Goal: Task Accomplishment & Management: Complete application form

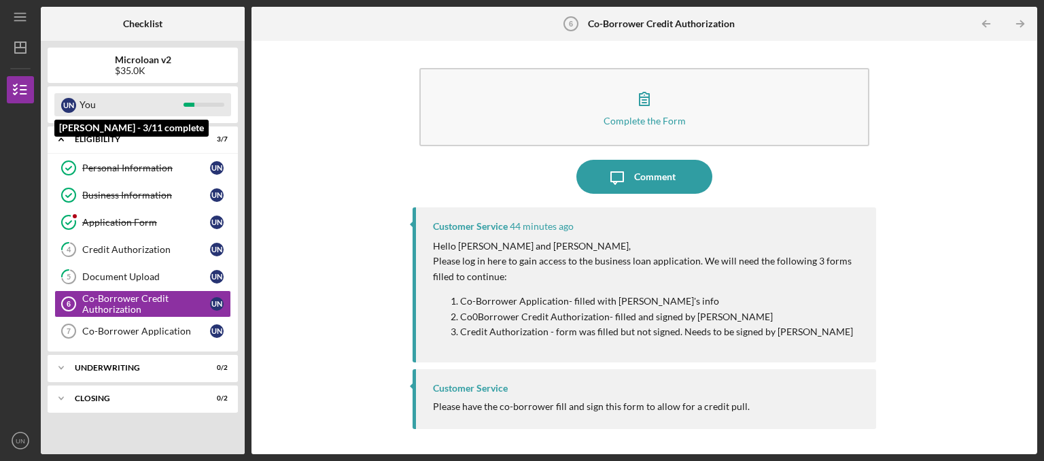
click at [139, 111] on div "You" at bounding box center [131, 104] width 104 height 23
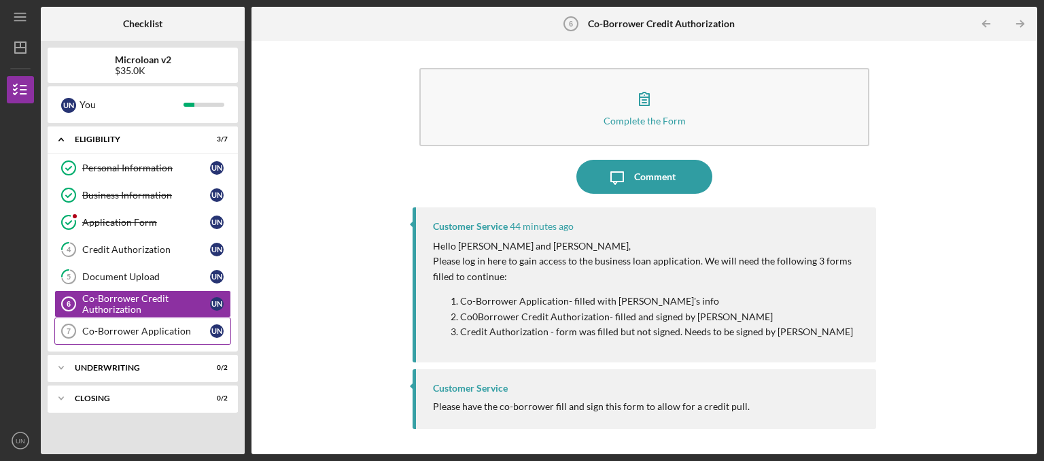
click at [107, 331] on div "Co-Borrower Application" at bounding box center [146, 330] width 128 height 11
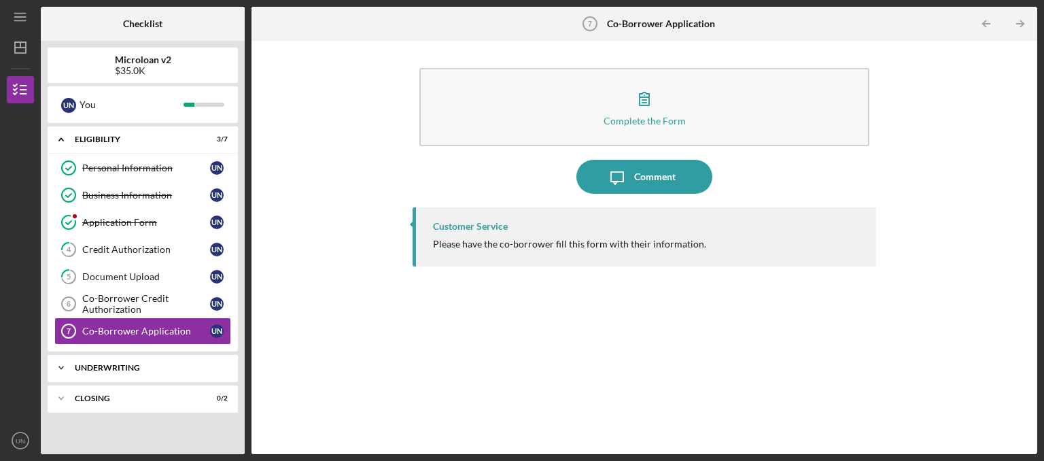
click at [118, 364] on div "Underwriting" at bounding box center [148, 368] width 146 height 8
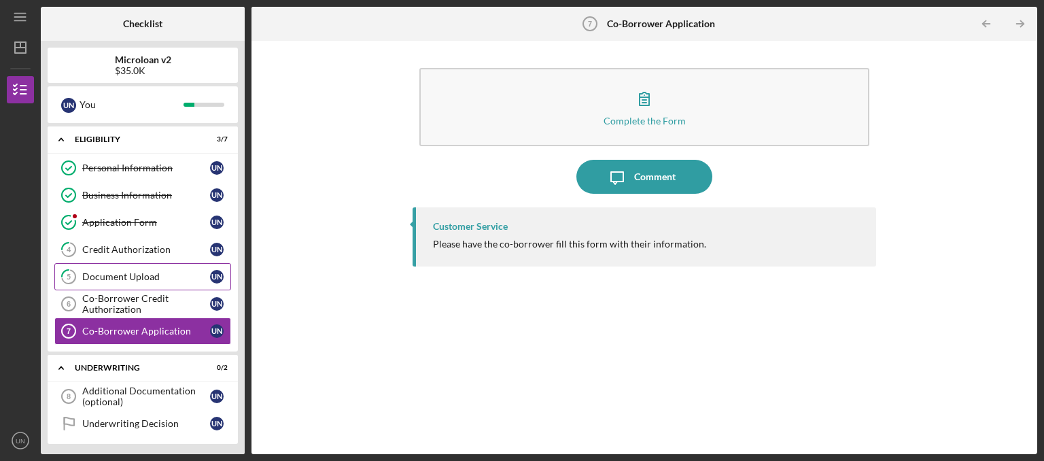
click at [116, 254] on div "Credit Authorization" at bounding box center [146, 249] width 128 height 11
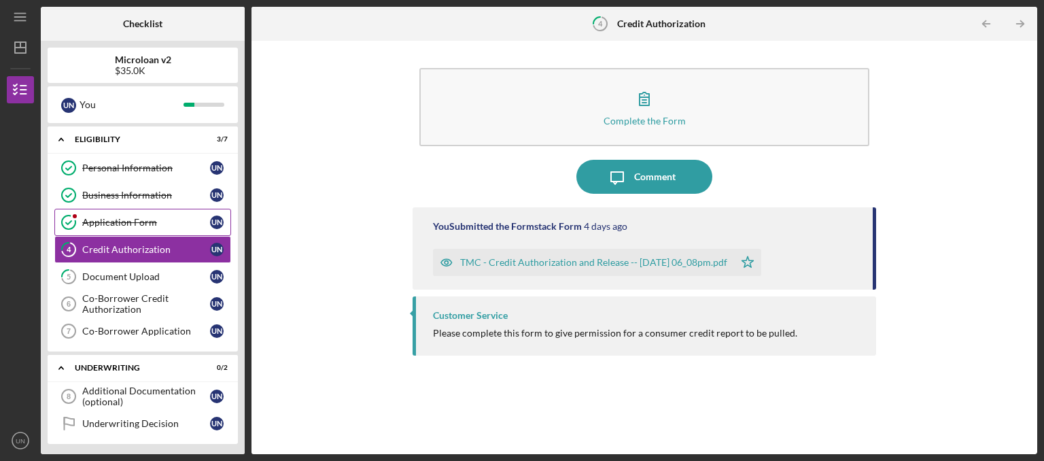
click at [127, 221] on div "Application Form" at bounding box center [146, 222] width 128 height 11
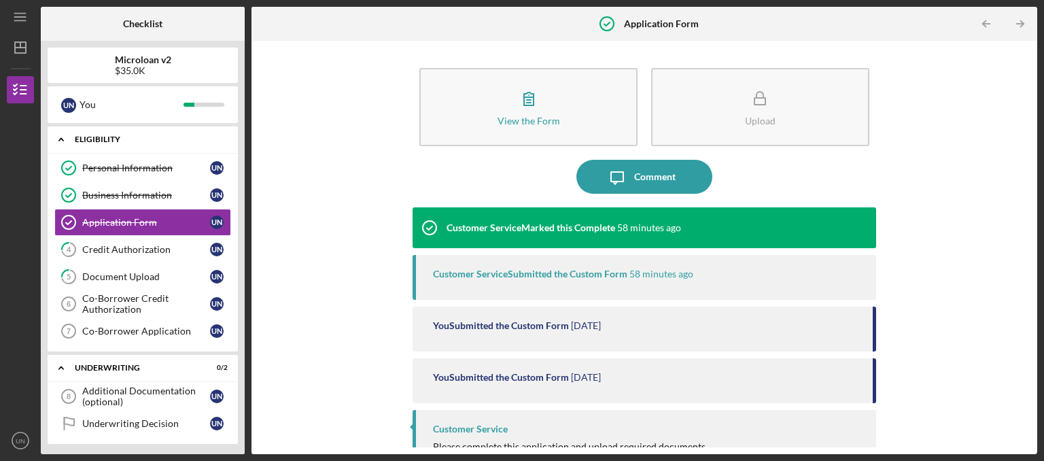
click at [60, 140] on polyline at bounding box center [61, 140] width 4 height 3
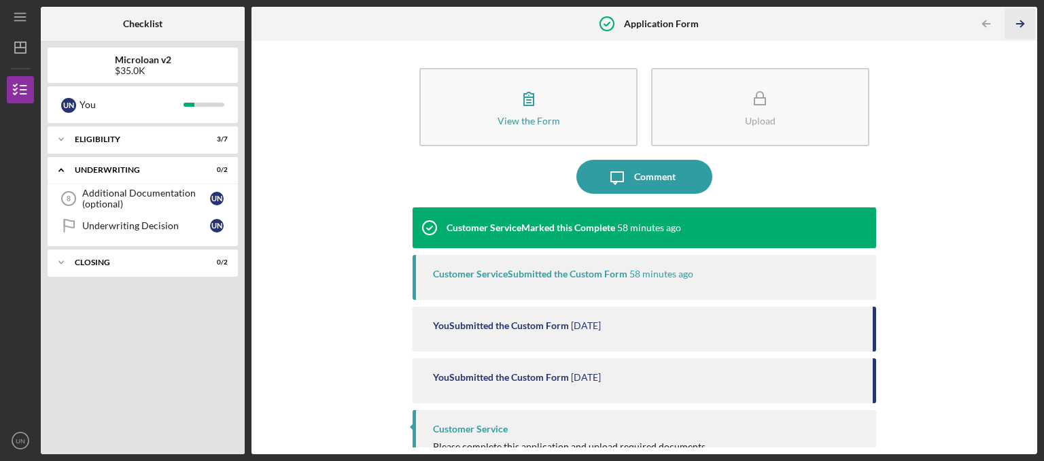
click at [1023, 24] on polyline "button" at bounding box center [1021, 24] width 3 height 6
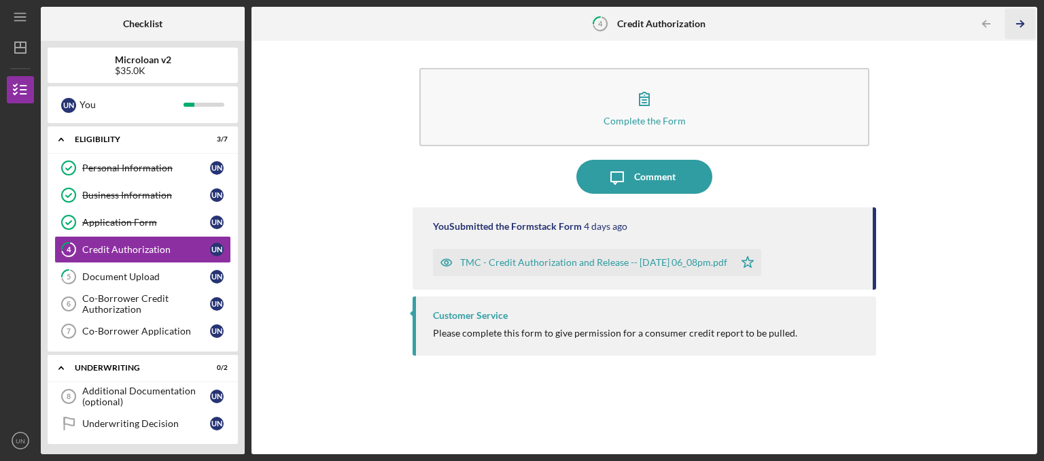
click at [1026, 23] on icon "Icon/Table Pagination Arrow" at bounding box center [1019, 24] width 31 height 31
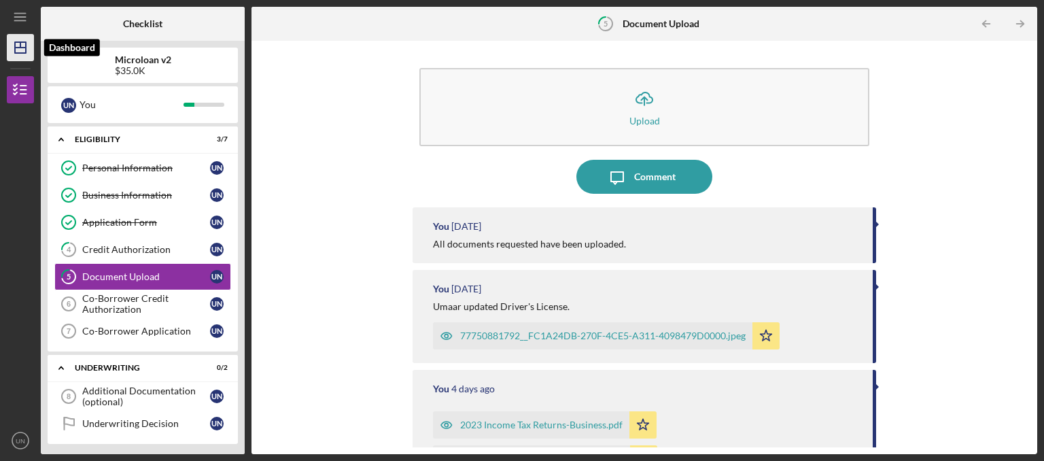
click at [10, 47] on icon "Icon/Dashboard" at bounding box center [20, 48] width 34 height 34
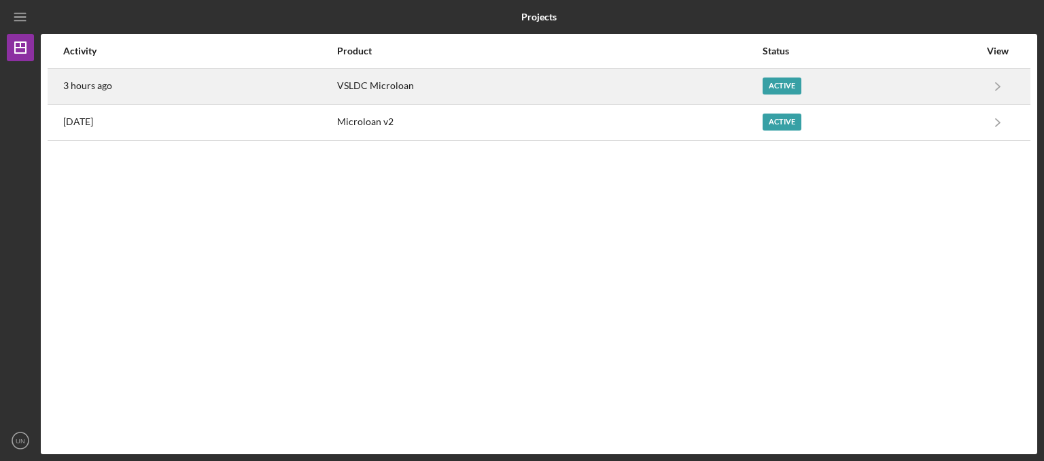
click at [601, 83] on div "VSLDC Microloan" at bounding box center [549, 86] width 424 height 34
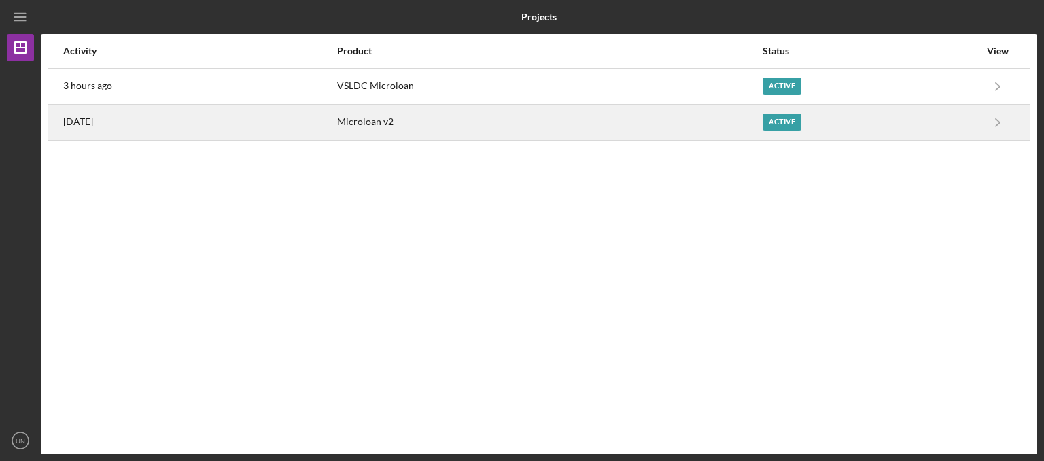
click at [453, 116] on div "Microloan v2" at bounding box center [549, 122] width 424 height 34
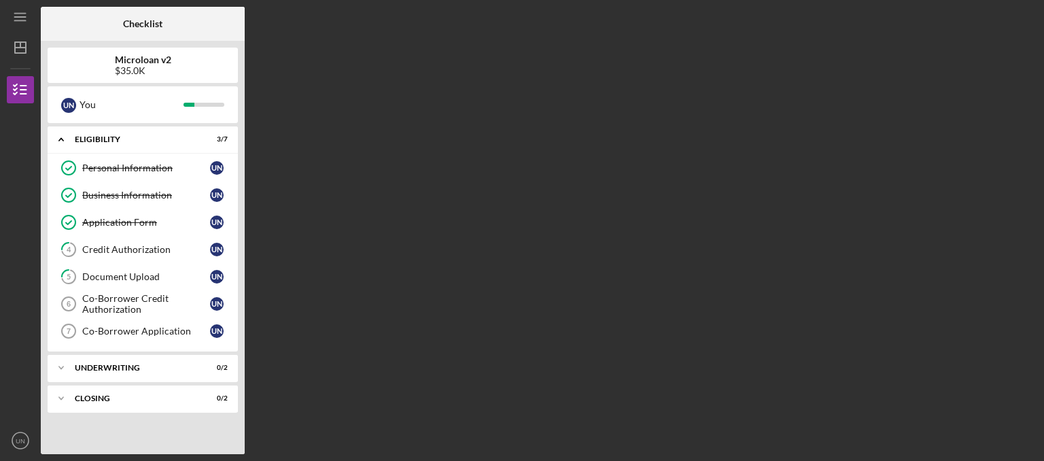
click at [34, 50] on nav "Icon/Menu Icon/Dashboard Dashboard Microloan v2 Checklist Icon/Table Pagination…" at bounding box center [24, 227] width 34 height 454
click at [28, 48] on icon "Icon/Dashboard" at bounding box center [20, 48] width 34 height 34
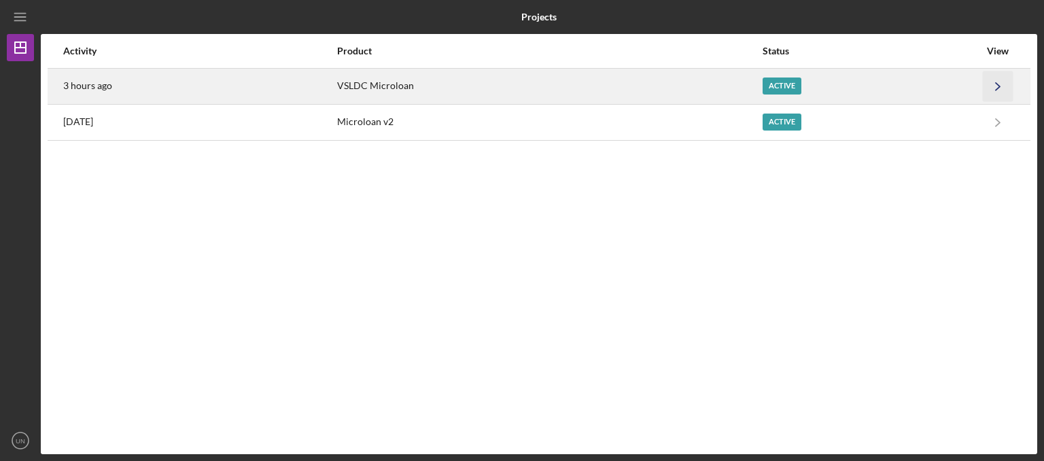
click at [996, 88] on polyline "button" at bounding box center [997, 85] width 4 height 7
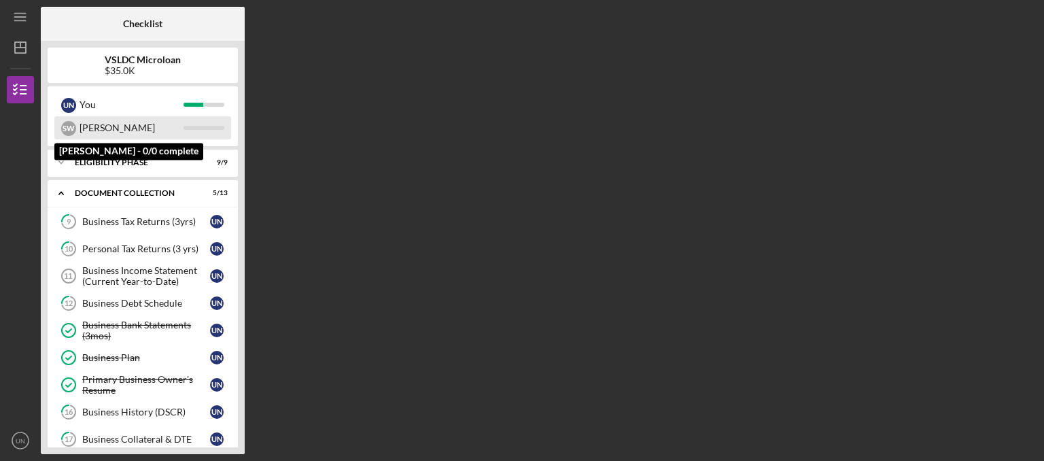
click at [137, 130] on div "[PERSON_NAME]" at bounding box center [131, 127] width 104 height 23
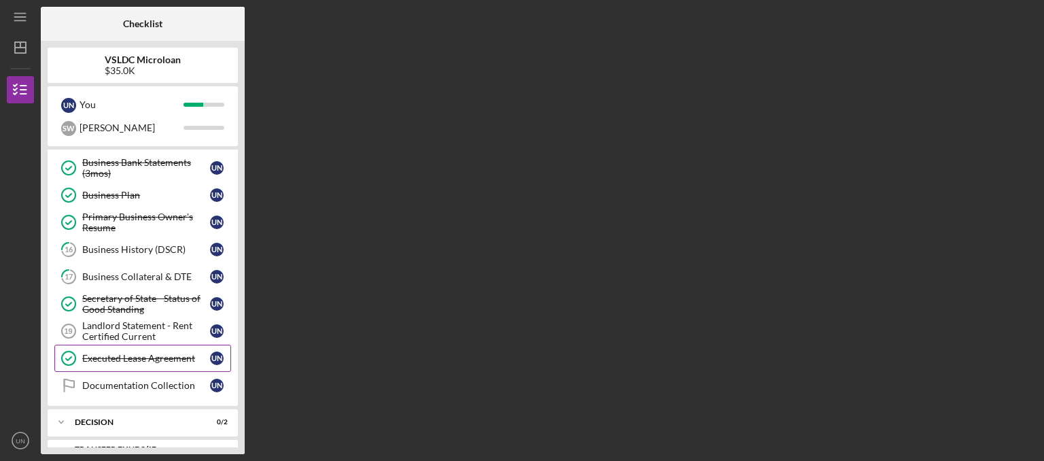
scroll to position [137, 0]
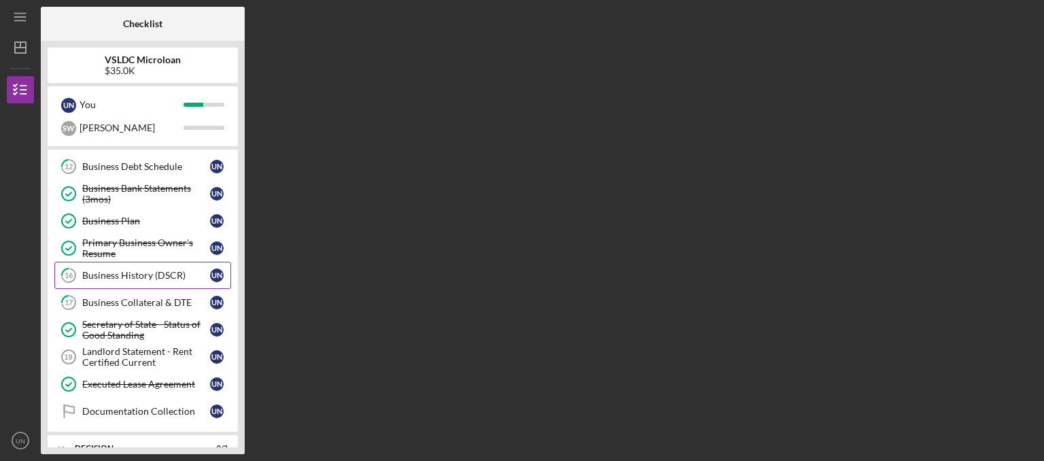
click at [153, 276] on div "Business History (DSCR)" at bounding box center [146, 275] width 128 height 11
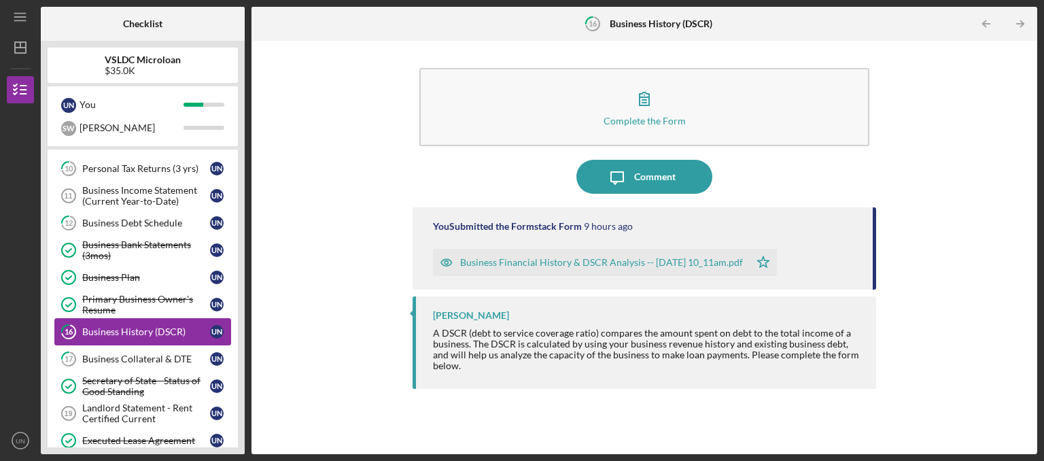
click at [125, 335] on link "16 Business History (DSCR) U N" at bounding box center [142, 331] width 177 height 27
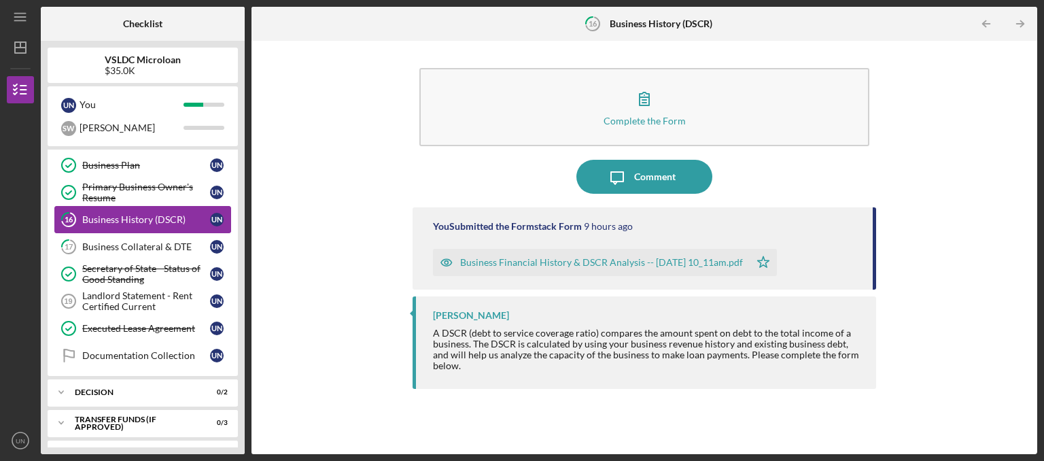
scroll to position [216, 0]
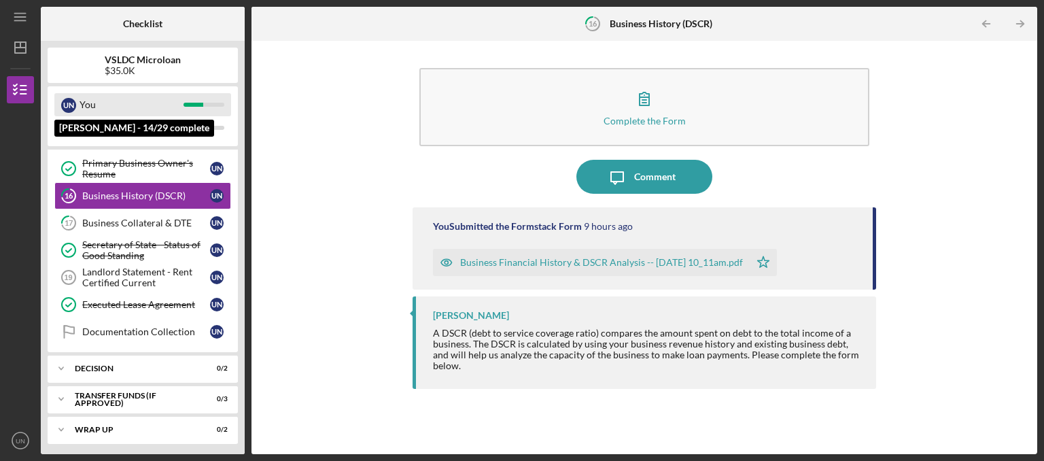
click at [118, 116] on div "You" at bounding box center [131, 104] width 104 height 23
click at [122, 99] on div "You" at bounding box center [131, 104] width 104 height 23
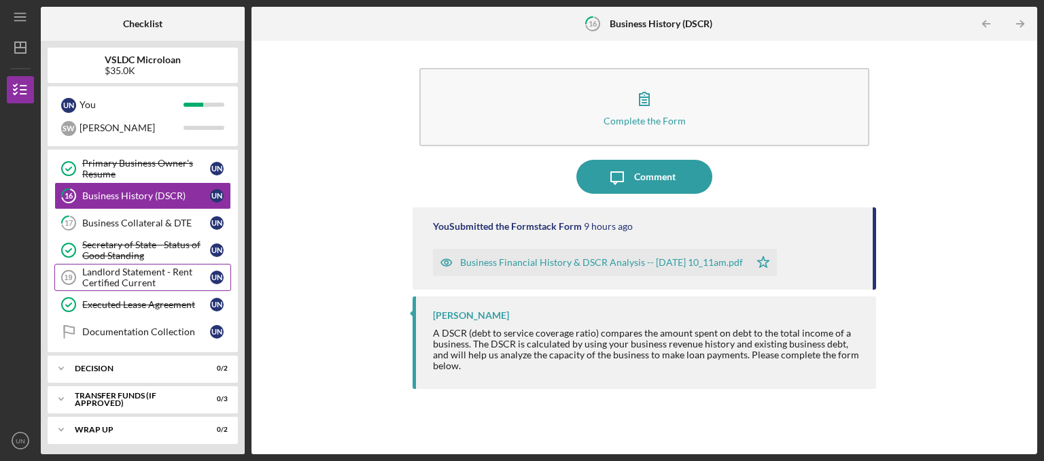
click at [132, 270] on div "Landlord Statement - Rent Certified Current" at bounding box center [146, 277] width 128 height 22
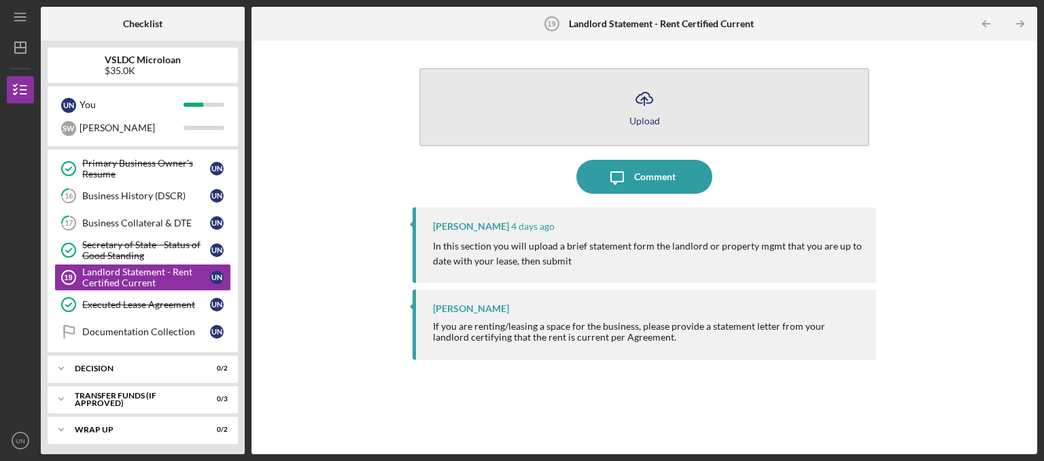
click at [634, 102] on icon "Icon/Upload" at bounding box center [644, 99] width 34 height 34
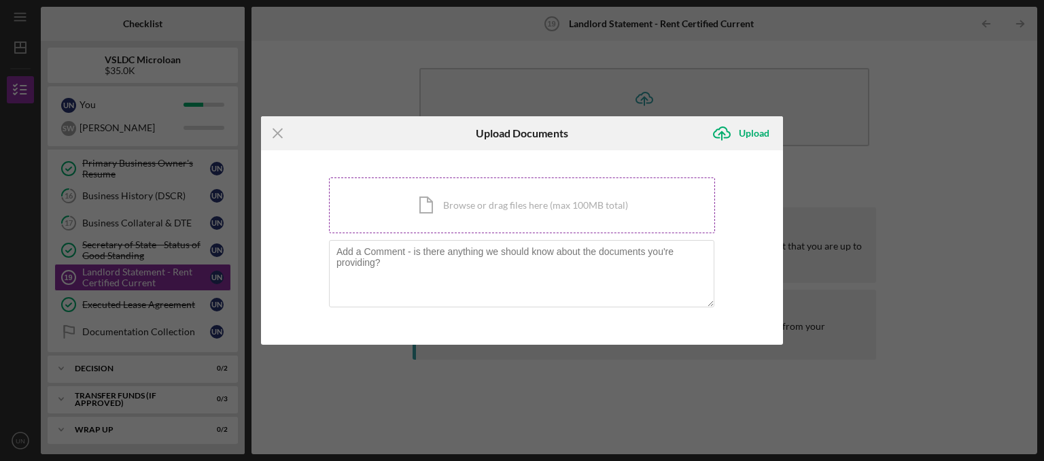
click at [552, 219] on div "Icon/Document Browse or drag files here (max 100MB total) Tap to choose files o…" at bounding box center [522, 205] width 386 height 56
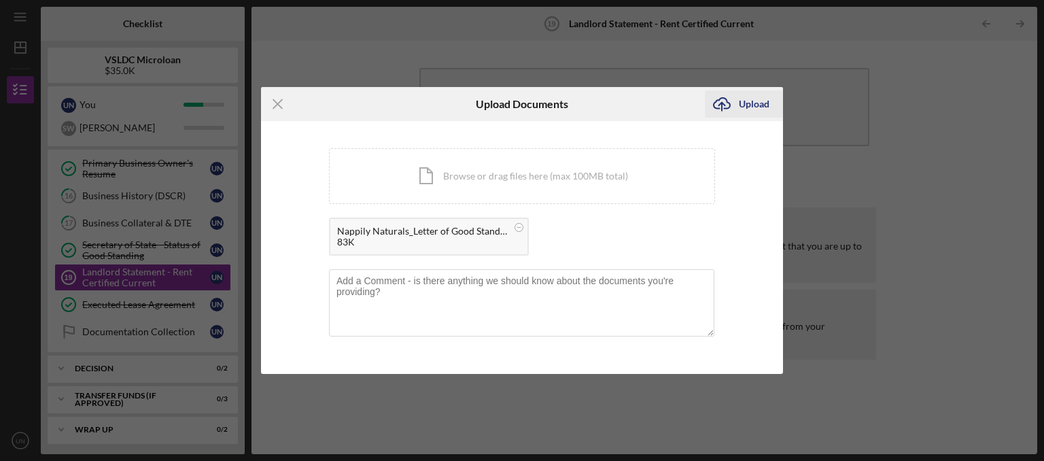
click at [750, 113] on div "Upload" at bounding box center [754, 103] width 31 height 27
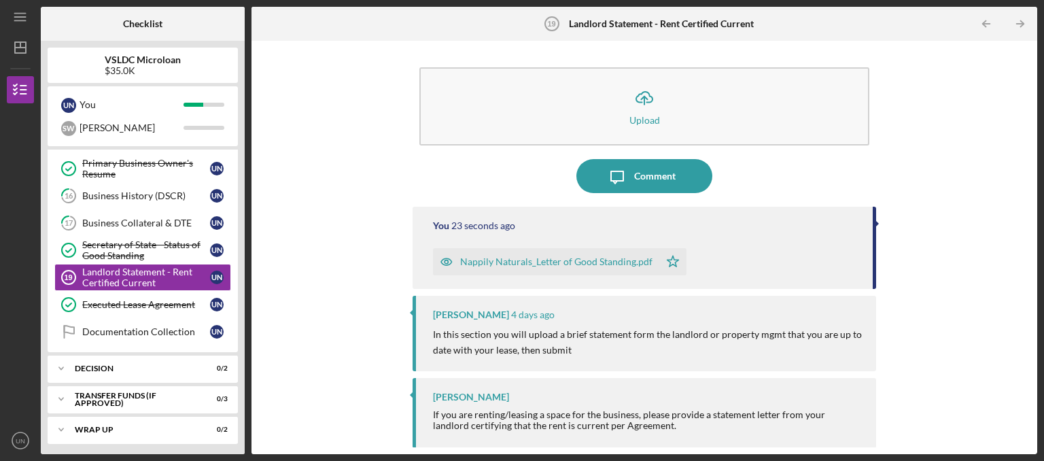
scroll to position [1, 0]
click at [29, 20] on icon "Icon/Menu" at bounding box center [20, 17] width 31 height 31
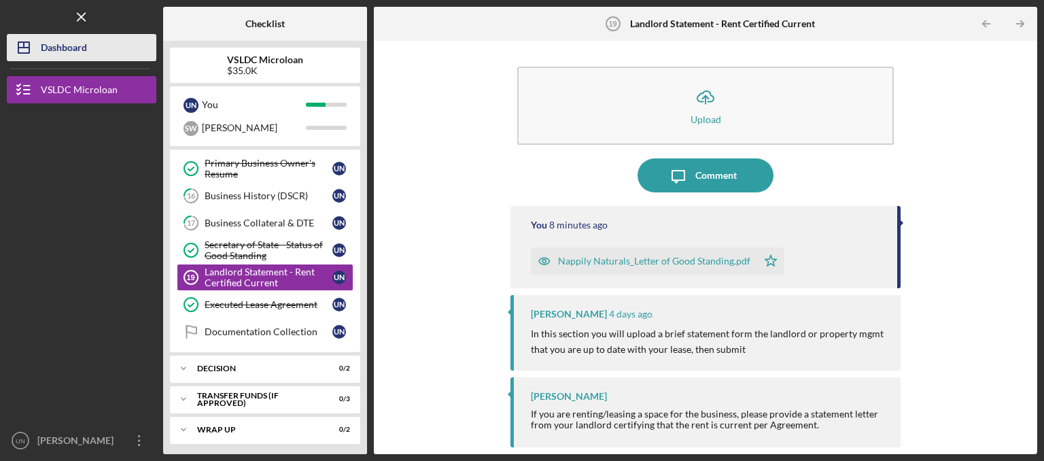
click at [52, 58] on div "Dashboard" at bounding box center [64, 49] width 46 height 31
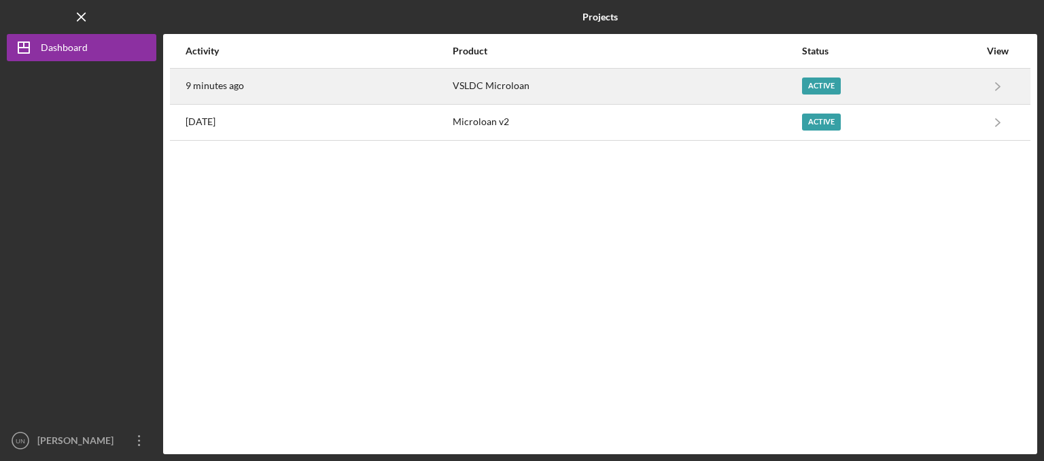
click at [332, 86] on div "9 minutes ago" at bounding box center [318, 86] width 266 height 34
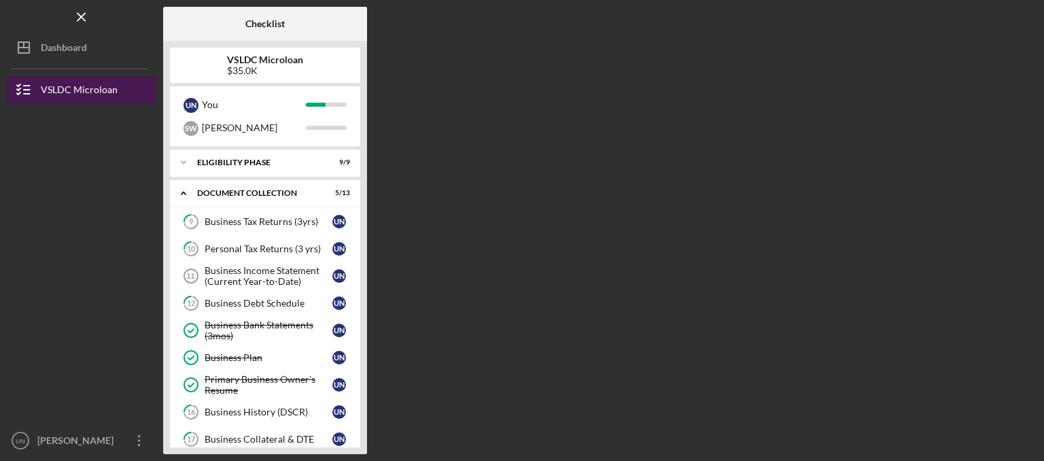
click at [80, 88] on div "VSLDC Microloan" at bounding box center [79, 91] width 77 height 31
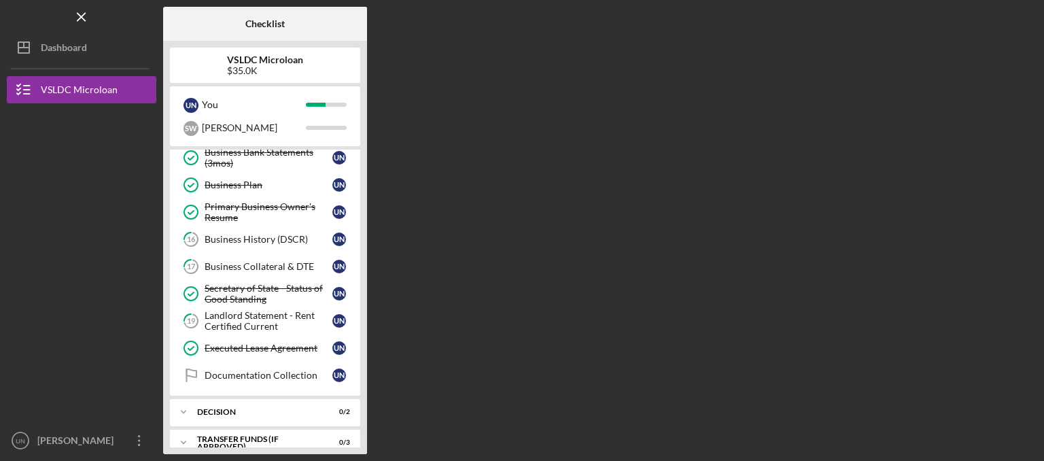
scroll to position [147, 0]
